Goal: Task Accomplishment & Management: Manage account settings

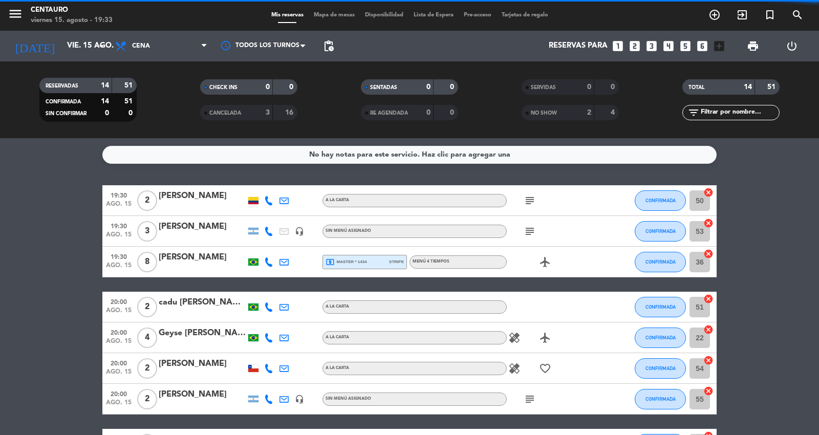
click at [318, 14] on span "Mapa de mesas" at bounding box center [334, 15] width 51 height 6
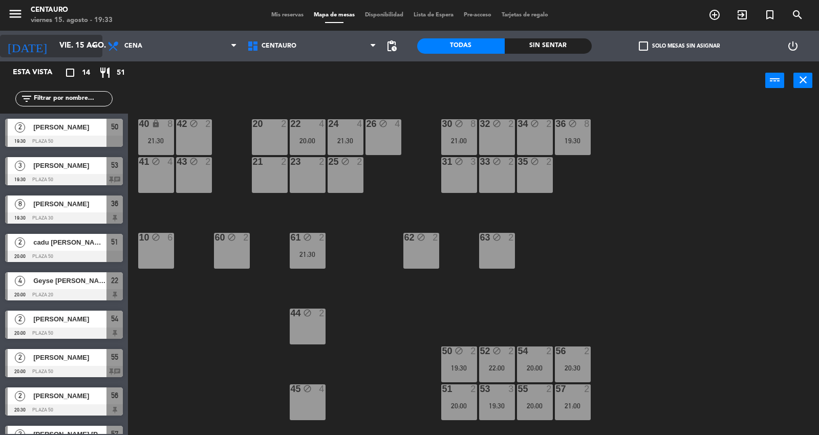
click at [76, 50] on input "vie. 15 ago." at bounding box center [103, 45] width 99 height 19
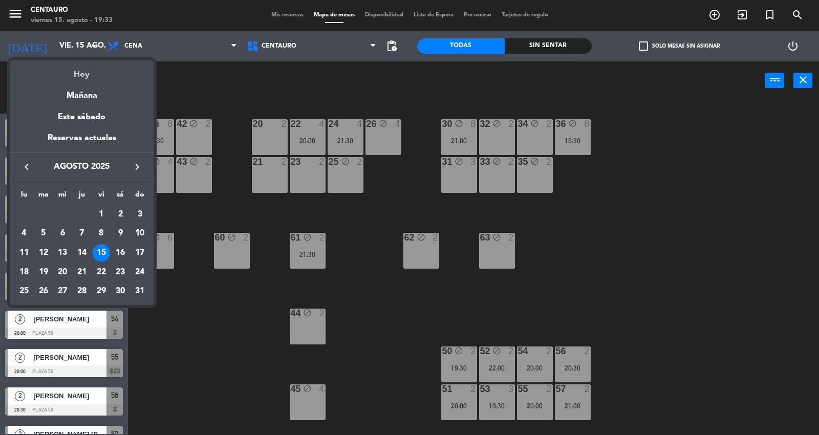
click at [79, 68] on div "Hoy" at bounding box center [81, 70] width 143 height 21
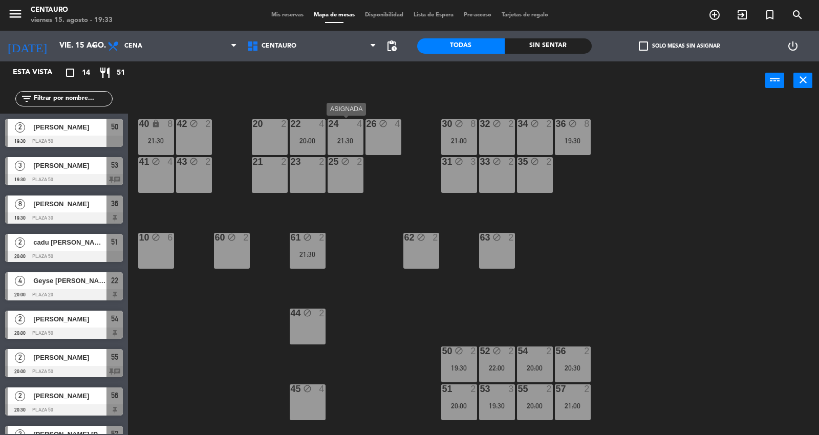
click at [350, 124] on div at bounding box center [345, 123] width 17 height 9
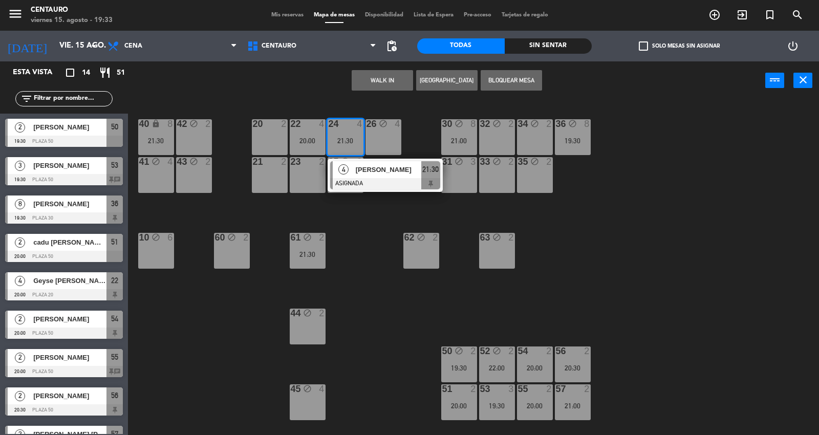
click at [148, 256] on div "10 block 6" at bounding box center [156, 251] width 36 height 36
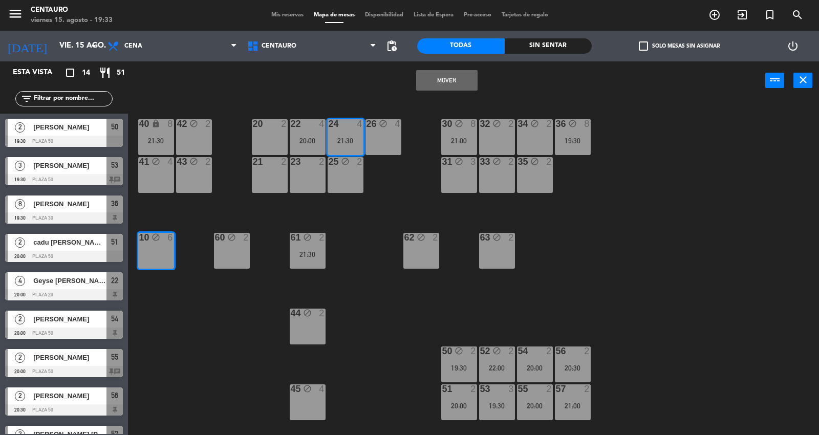
click at [449, 85] on button "Mover" at bounding box center [446, 80] width 61 height 20
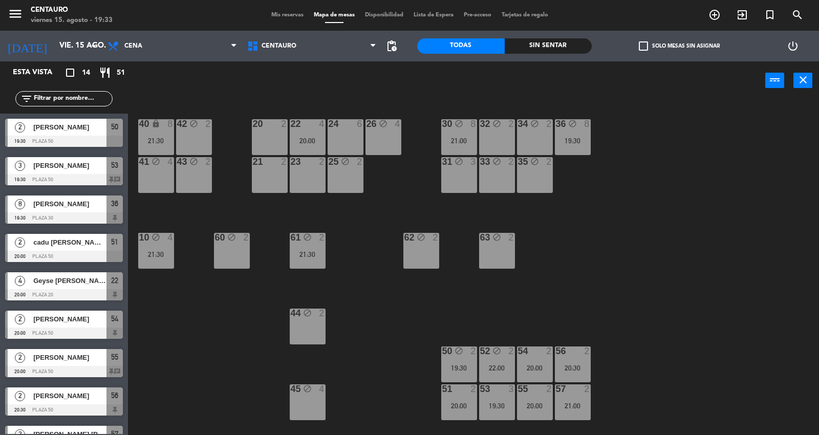
click at [299, 258] on div "61 block 2 21:30" at bounding box center [308, 251] width 36 height 36
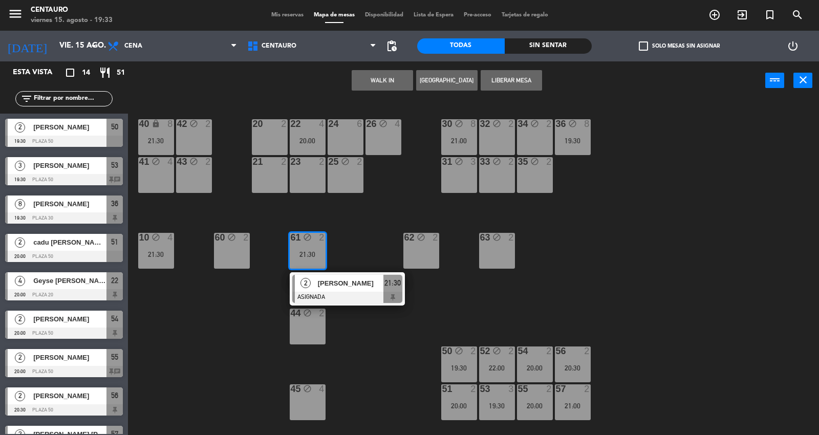
click at [248, 253] on div "60 block 2" at bounding box center [232, 251] width 36 height 36
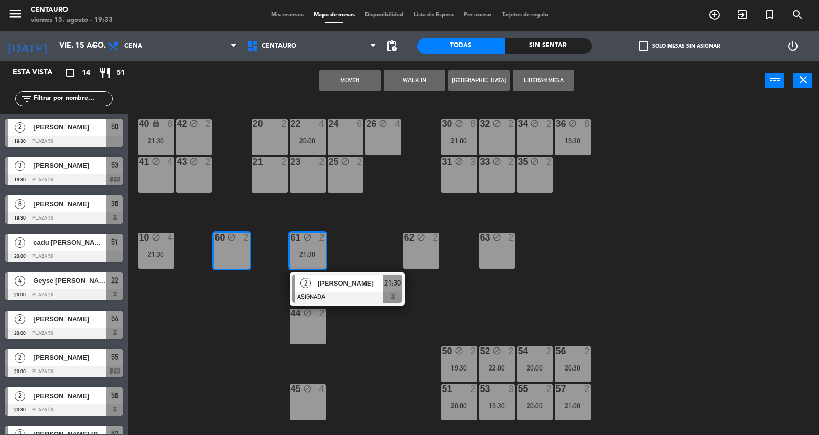
click at [357, 74] on button "Mover" at bounding box center [349, 80] width 61 height 20
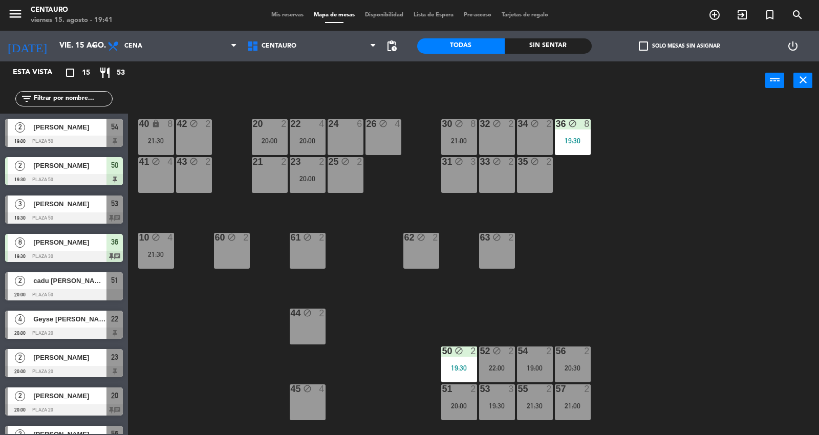
click at [290, 19] on div "Mis reservas Mapa de mesas Disponibilidad Lista de Espera Pre-acceso Tarjetas d…" at bounding box center [409, 15] width 287 height 9
click at [290, 16] on span "Mis reservas" at bounding box center [287, 15] width 42 height 6
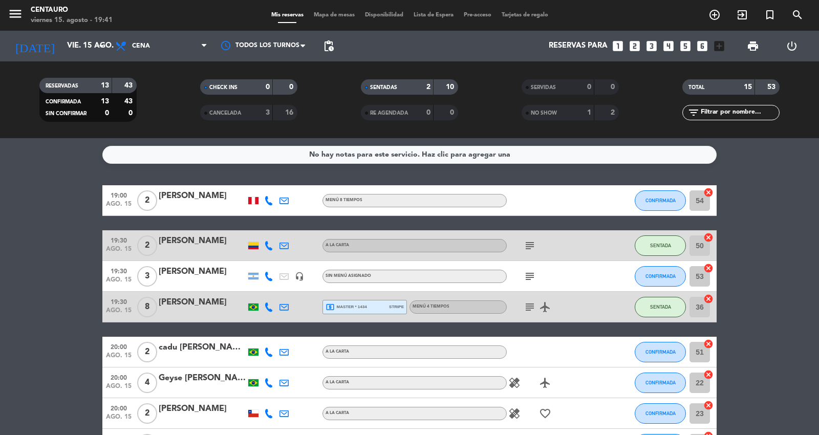
click at [536, 246] on span "subject" at bounding box center [529, 245] width 15 height 12
click at [530, 246] on icon "subject" at bounding box center [529, 245] width 12 height 12
click at [530, 278] on icon "subject" at bounding box center [529, 276] width 12 height 12
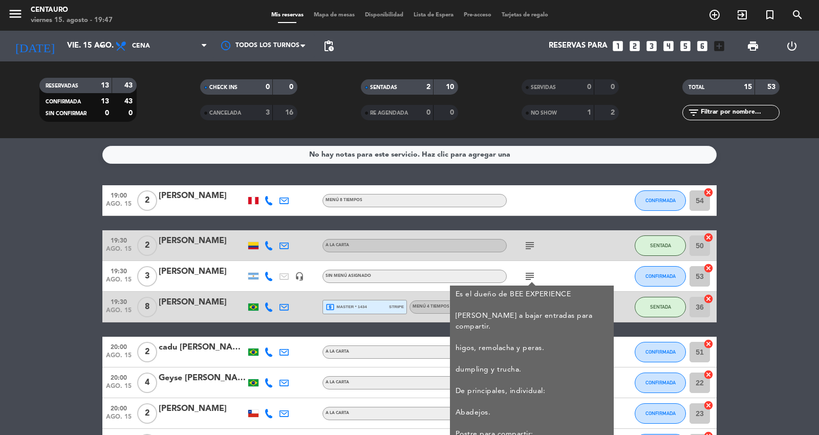
click at [165, 211] on div at bounding box center [202, 207] width 87 height 8
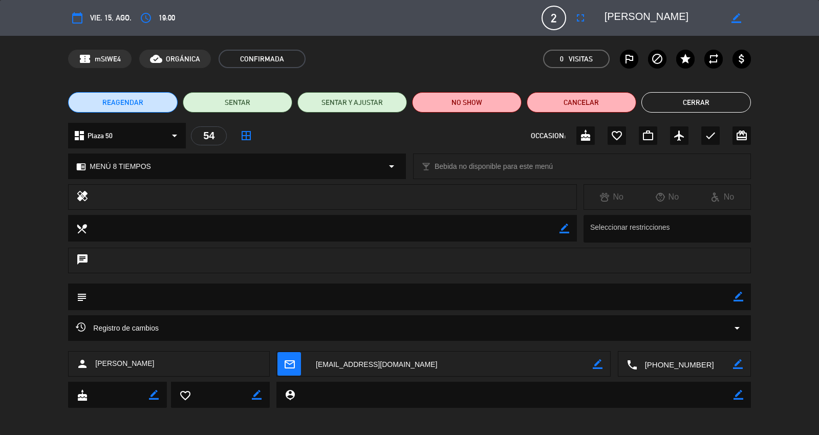
click at [652, 99] on button "Cerrar" at bounding box center [695, 102] width 109 height 20
